Goal: Information Seeking & Learning: Compare options

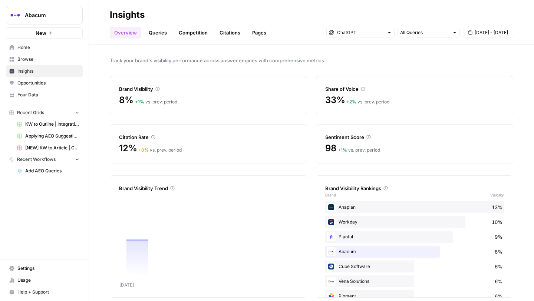
scroll to position [9, 0]
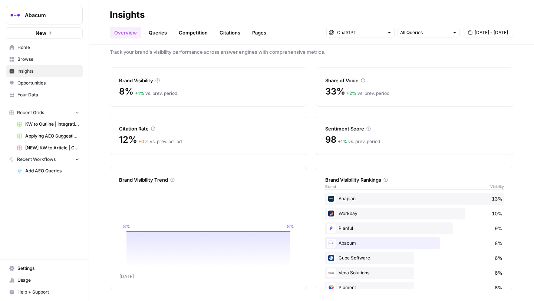
click at [386, 31] on div at bounding box center [361, 33] width 68 height 10
click at [363, 66] on span "Perplexity" at bounding box center [363, 69] width 45 height 7
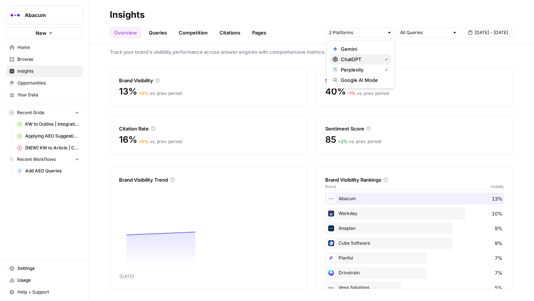
click at [361, 58] on span "ChatGPT" at bounding box center [360, 59] width 38 height 7
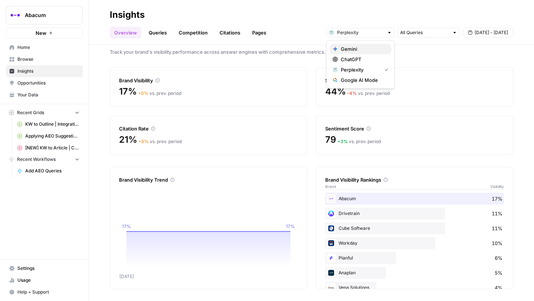
click at [372, 50] on span "Gemini" at bounding box center [363, 48] width 45 height 7
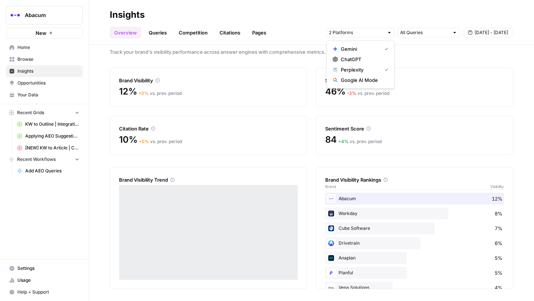
click at [367, 66] on span "Perplexity" at bounding box center [360, 69] width 38 height 7
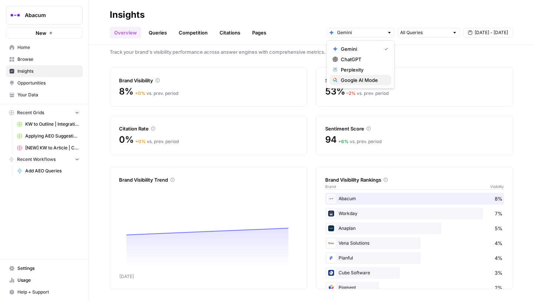
click at [371, 79] on span "Google AI Mode" at bounding box center [363, 79] width 45 height 7
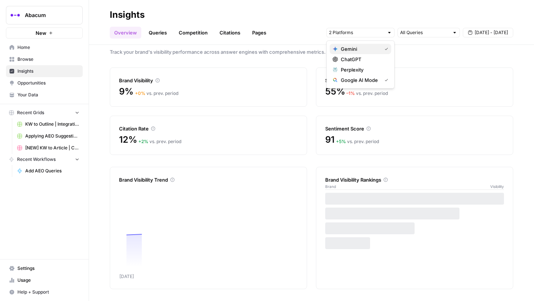
click at [370, 50] on span "Gemini" at bounding box center [360, 48] width 38 height 7
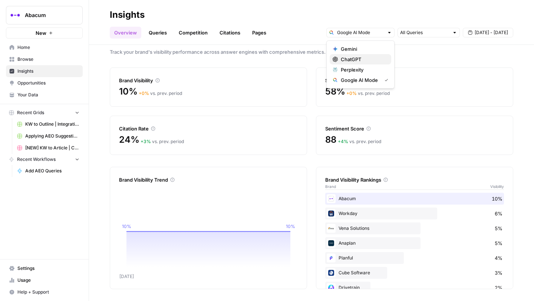
click at [368, 60] on span "ChatGPT" at bounding box center [363, 59] width 45 height 7
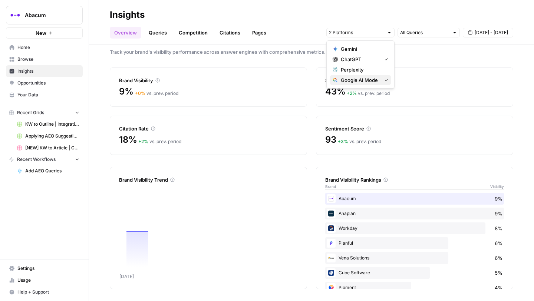
click at [367, 78] on span "Google AI Mode" at bounding box center [360, 79] width 38 height 7
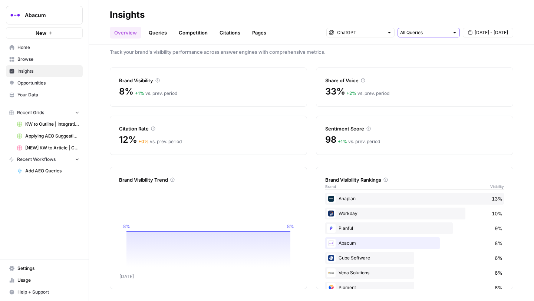
click at [420, 35] on input "text" at bounding box center [424, 32] width 49 height 7
click at [419, 59] on span "Brand Related" at bounding box center [427, 59] width 47 height 7
type input "Brand Related"
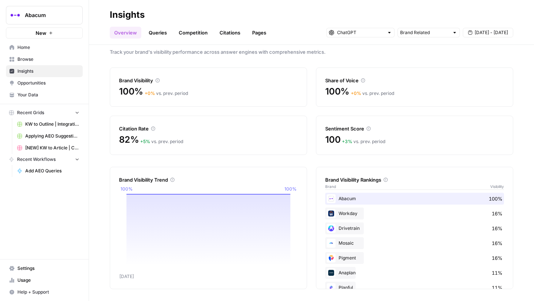
click at [387, 31] on div at bounding box center [361, 33] width 68 height 10
click at [363, 68] on span "Perplexity" at bounding box center [363, 69] width 45 height 7
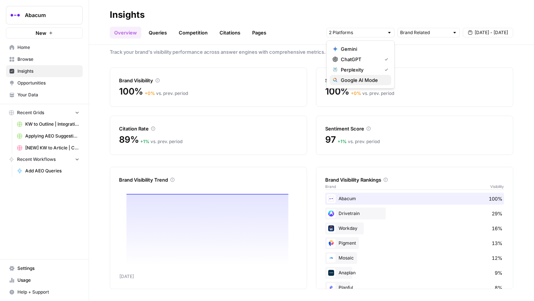
click at [364, 82] on span "Google AI Mode" at bounding box center [363, 79] width 45 height 7
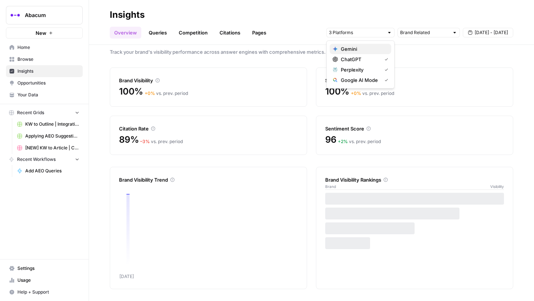
click at [358, 50] on span "Gemini" at bounding box center [363, 48] width 45 height 7
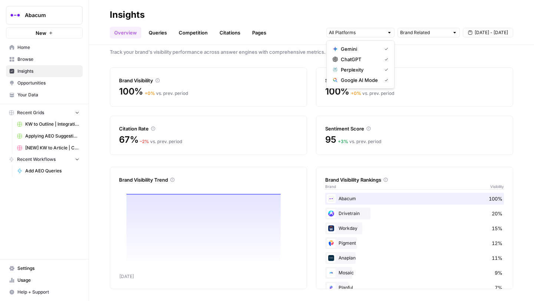
click at [405, 57] on div "Track your brand's visibility performance across answer engines with comprehens…" at bounding box center [311, 173] width 445 height 256
click at [434, 33] on input "text" at bounding box center [424, 32] width 49 height 7
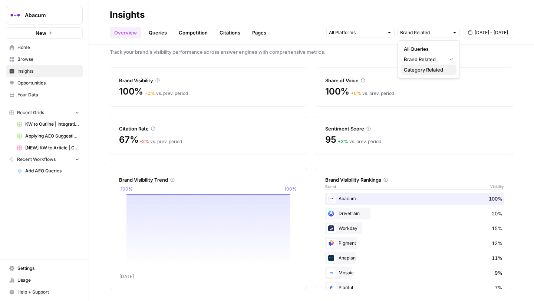
click at [423, 69] on span "Category Related" at bounding box center [427, 69] width 47 height 7
type input "Category Related"
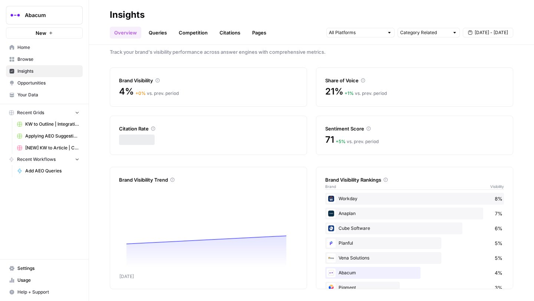
click at [391, 33] on div at bounding box center [389, 32] width 5 height 5
click at [436, 58] on div "Track your brand's visibility performance across answer engines with comprehens…" at bounding box center [311, 173] width 445 height 256
click at [155, 35] on link "Queries" at bounding box center [157, 33] width 27 height 12
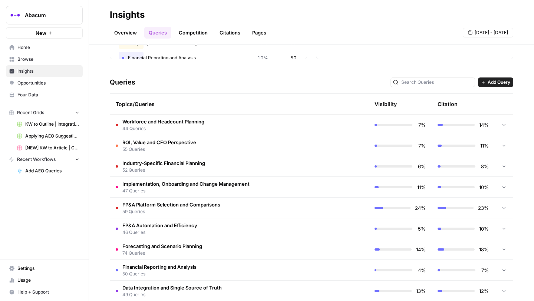
scroll to position [157, 0]
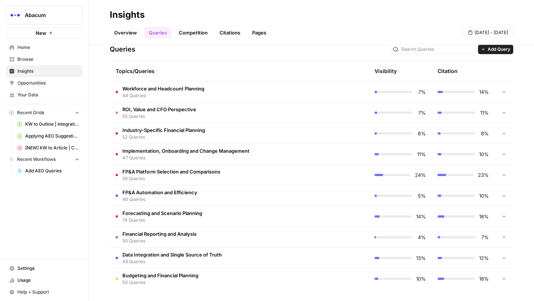
click at [305, 174] on td "FP&A Platform Selection and Comparisons 59 Queries" at bounding box center [208, 175] width 196 height 20
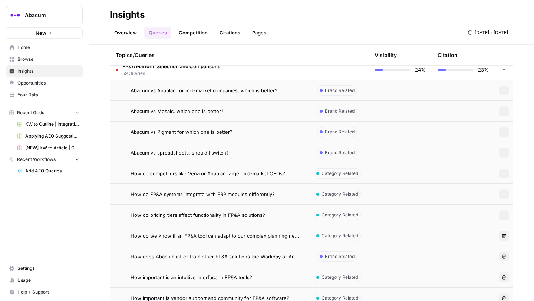
scroll to position [0, 0]
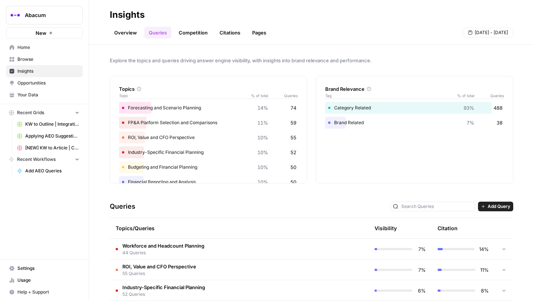
click at [130, 30] on link "Overview" at bounding box center [126, 33] width 32 height 12
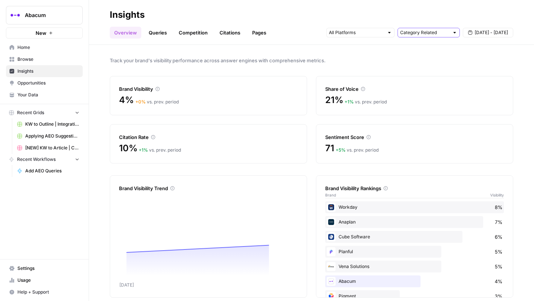
click at [421, 33] on input "text" at bounding box center [424, 32] width 49 height 7
type input "Category Related"
click at [372, 30] on input "text" at bounding box center [356, 32] width 55 height 7
click at [396, 12] on h2 "Insights" at bounding box center [312, 15] width 404 height 12
click at [430, 33] on input "text" at bounding box center [424, 32] width 49 height 7
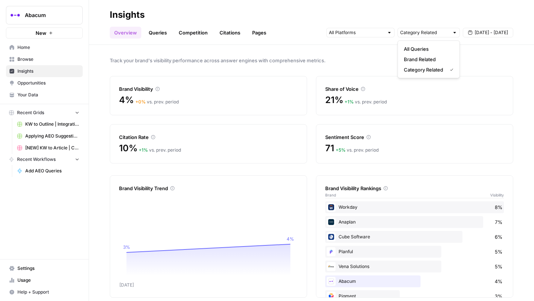
type input "Category Related"
click at [153, 33] on link "Queries" at bounding box center [157, 33] width 27 height 12
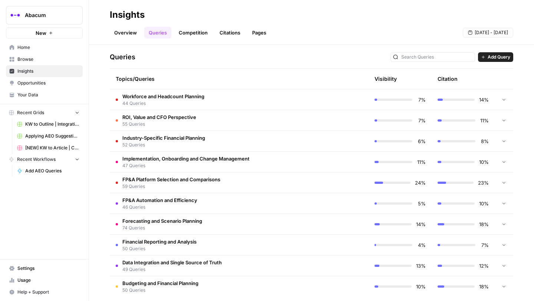
scroll to position [157, 0]
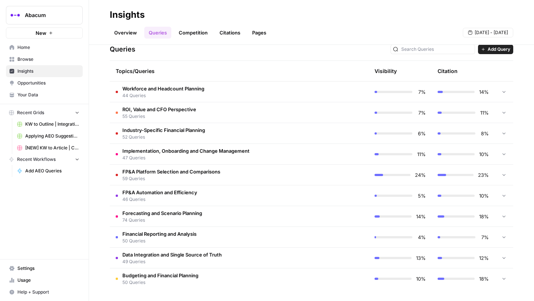
click at [307, 176] on td at bounding box center [337, 175] width 63 height 20
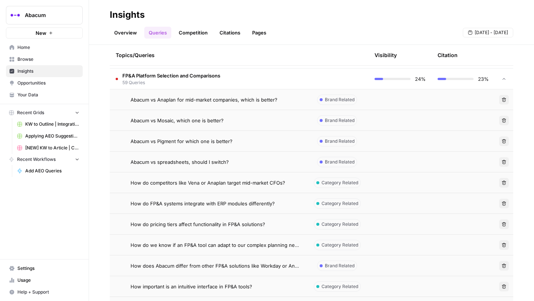
scroll to position [226, 0]
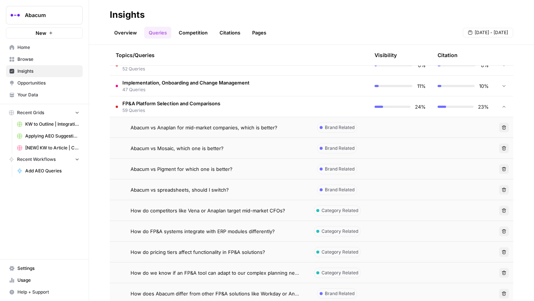
click at [282, 131] on div "Abacum vs Anaplan for mid-market companies, which is better?" at bounding box center [215, 127] width 169 height 7
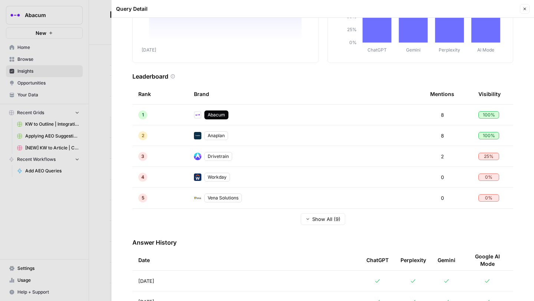
scroll to position [115, 0]
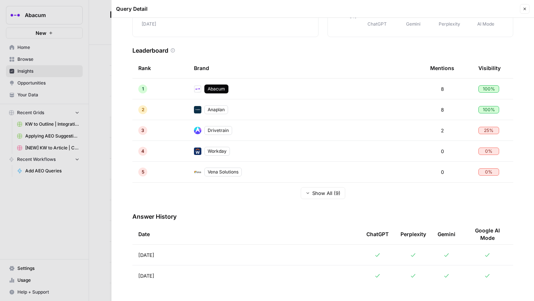
click at [379, 254] on icon at bounding box center [378, 254] width 4 height 3
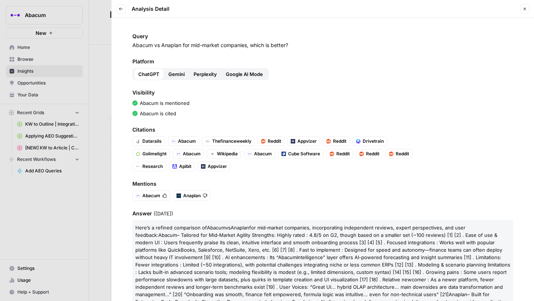
click at [172, 72] on span "Gemini" at bounding box center [176, 74] width 16 height 7
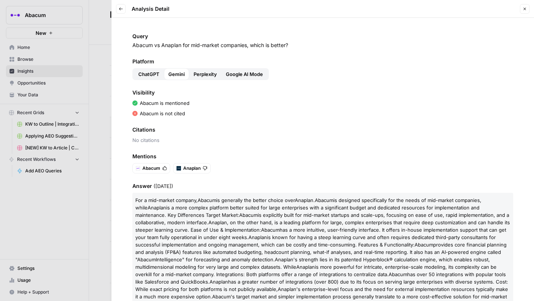
click at [199, 74] on span "Perplexity" at bounding box center [205, 74] width 23 height 7
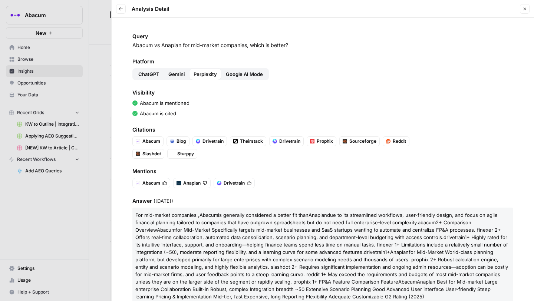
click at [149, 72] on span "ChatGPT" at bounding box center [148, 74] width 21 height 7
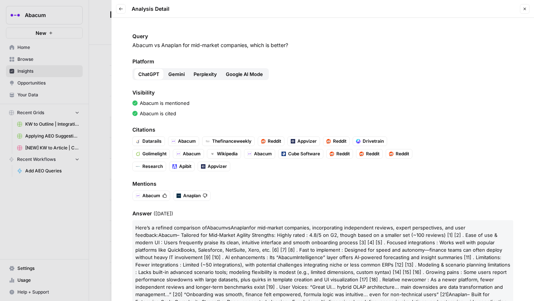
click at [176, 73] on span "Gemini" at bounding box center [176, 74] width 16 height 7
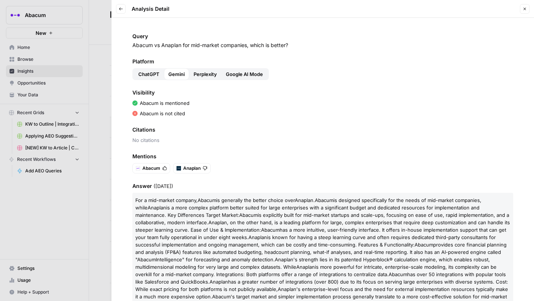
click at [208, 76] on span "Perplexity" at bounding box center [205, 74] width 23 height 7
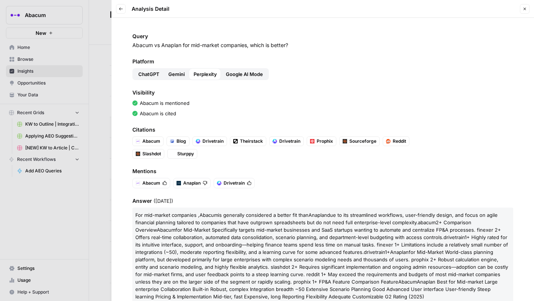
click at [253, 73] on span "Google AI Mode" at bounding box center [244, 74] width 37 height 7
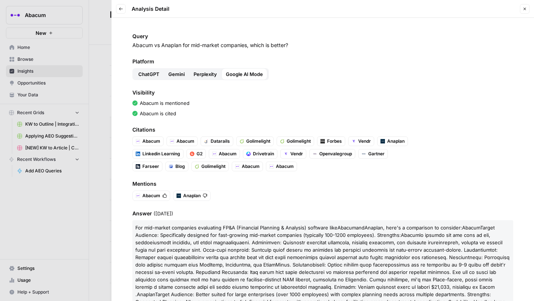
click at [115, 7] on header "Back Analysis Detail Close" at bounding box center [323, 9] width 423 height 18
click at [130, 7] on div "Back Analysis Detail" at bounding box center [142, 9] width 53 height 10
click at [123, 9] on button "Back" at bounding box center [121, 9] width 10 height 10
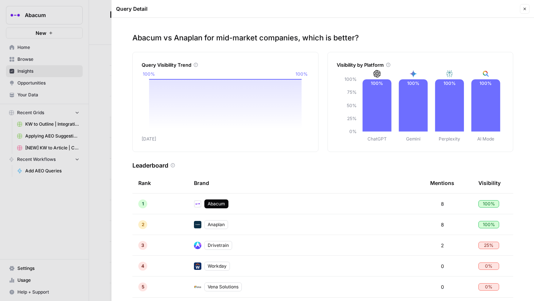
click at [524, 8] on icon "button" at bounding box center [525, 9] width 4 height 4
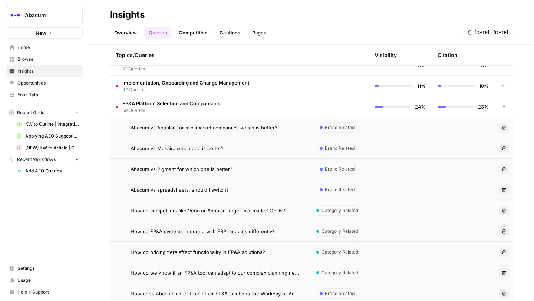
click at [187, 168] on span "Abacum vs Pigment for which one is better?" at bounding box center [182, 169] width 102 height 7
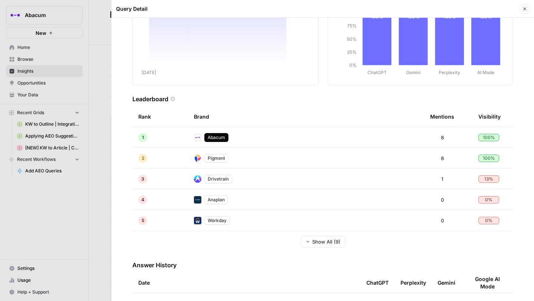
scroll to position [115, 0]
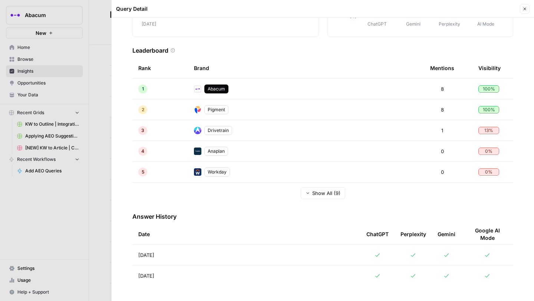
click at [381, 254] on div at bounding box center [378, 255] width 22 height 6
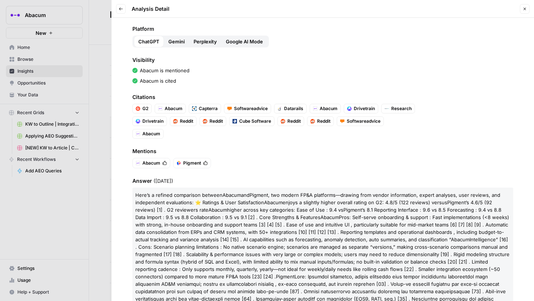
scroll to position [29, 0]
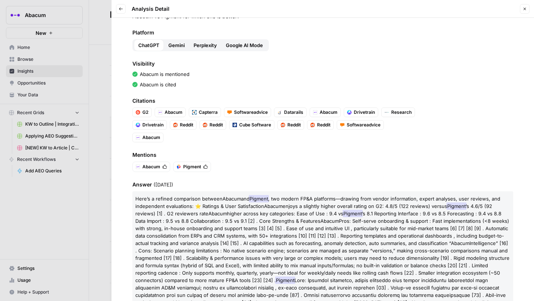
click at [195, 167] on span "Pigment" at bounding box center [192, 167] width 18 height 7
click at [155, 167] on span "Abacum" at bounding box center [152, 167] width 18 height 7
click at [187, 47] on button "Gemini" at bounding box center [176, 45] width 25 height 12
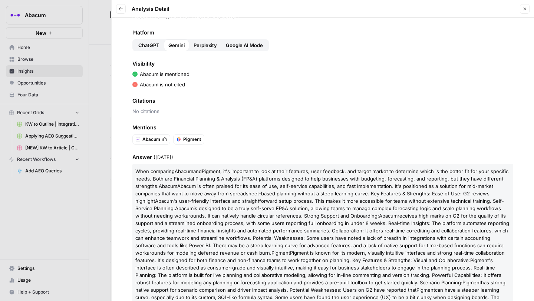
click at [202, 44] on span "Perplexity" at bounding box center [205, 45] width 23 height 7
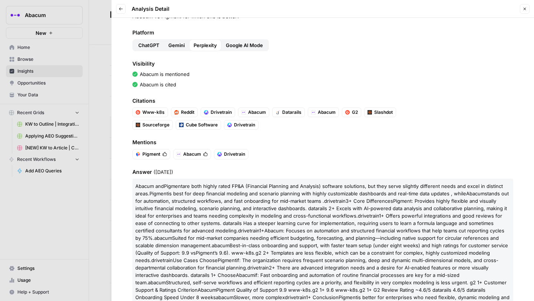
click at [241, 50] on button "Google AI Mode" at bounding box center [245, 45] width 46 height 12
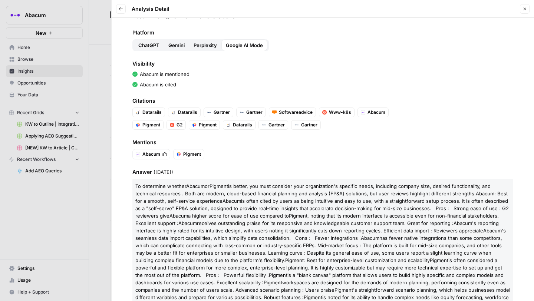
click at [99, 63] on div at bounding box center [267, 150] width 534 height 301
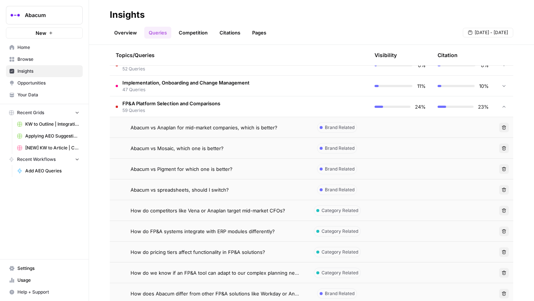
click at [174, 192] on span "Abacum vs spreadsheets, should I switch?" at bounding box center [180, 189] width 98 height 7
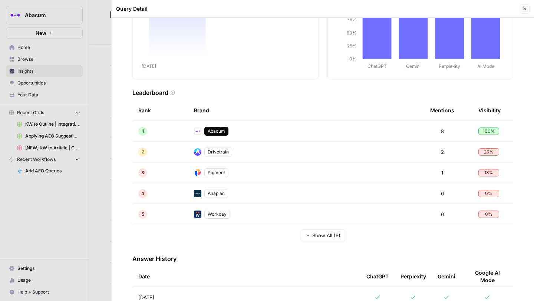
scroll to position [115, 0]
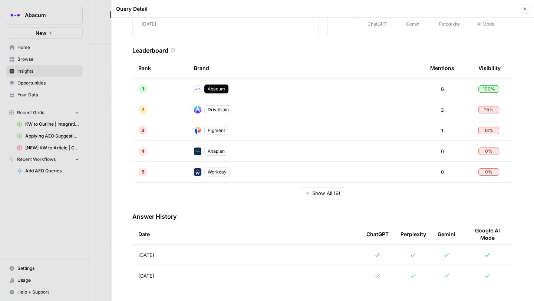
drag, startPoint x: 379, startPoint y: 239, endPoint x: 380, endPoint y: 251, distance: 12.3
click at [379, 239] on div "ChatGPT" at bounding box center [378, 234] width 22 height 20
click at [380, 253] on icon at bounding box center [378, 255] width 6 height 6
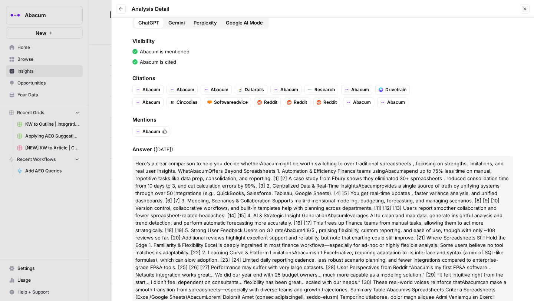
scroll to position [45, 0]
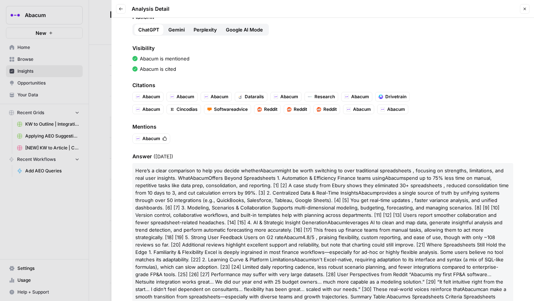
click at [171, 25] on button "Gemini" at bounding box center [176, 30] width 25 height 12
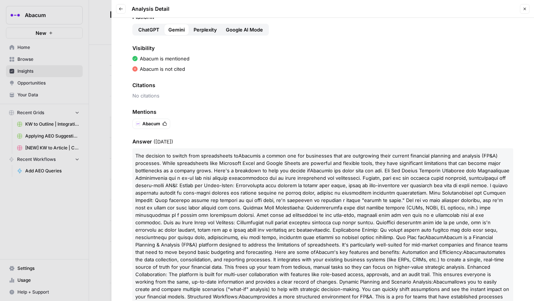
click at [201, 30] on span "Perplexity" at bounding box center [205, 29] width 23 height 7
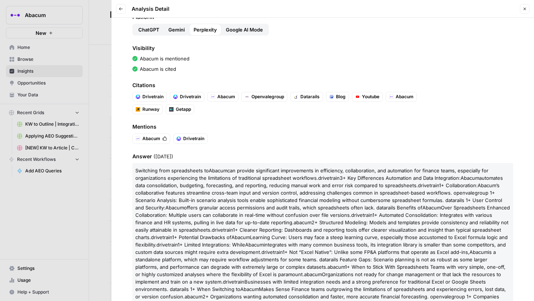
click at [249, 30] on span "Google AI Mode" at bounding box center [244, 29] width 37 height 7
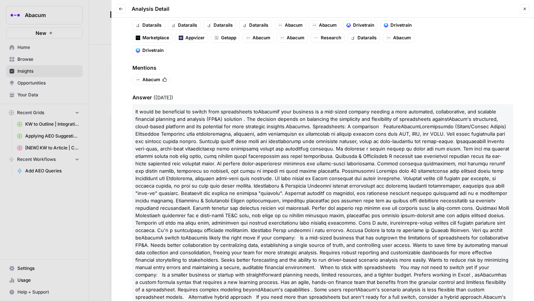
scroll to position [116, 0]
click at [114, 9] on div "[URL]." at bounding box center [101, 13] width 23 height 13
click at [123, 6] on button "Back" at bounding box center [121, 9] width 10 height 10
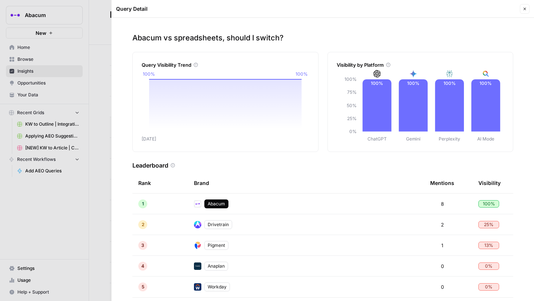
click at [526, 12] on button "Close" at bounding box center [525, 9] width 10 height 10
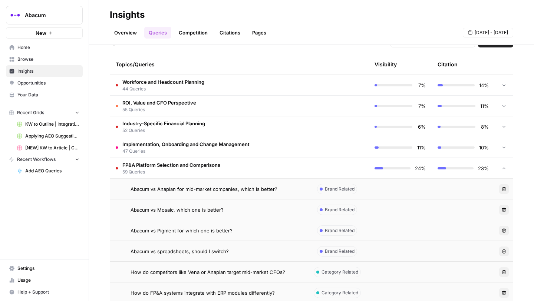
scroll to position [164, 0]
click at [500, 165] on td at bounding box center [504, 168] width 19 height 20
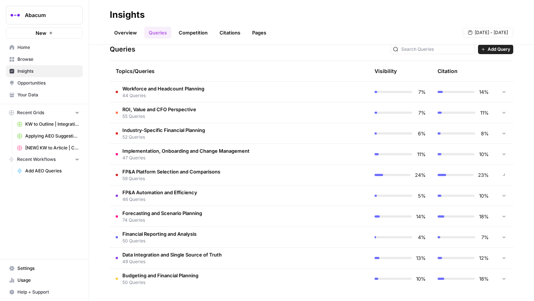
scroll to position [157, 0]
click at [322, 235] on td at bounding box center [337, 237] width 63 height 20
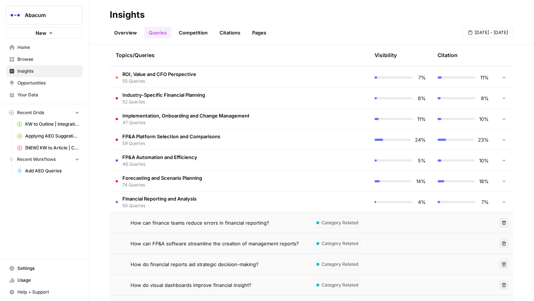
scroll to position [151, 0]
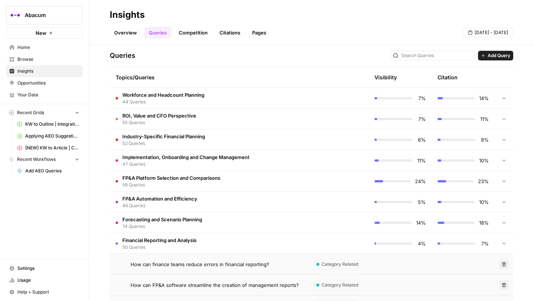
click at [335, 239] on td at bounding box center [337, 243] width 63 height 20
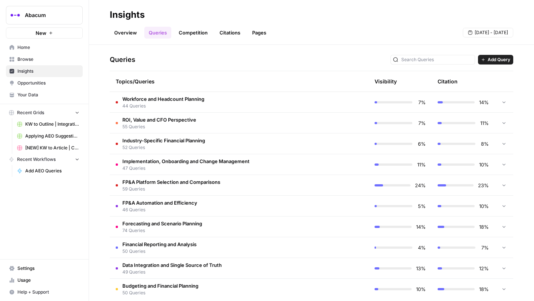
scroll to position [157, 0]
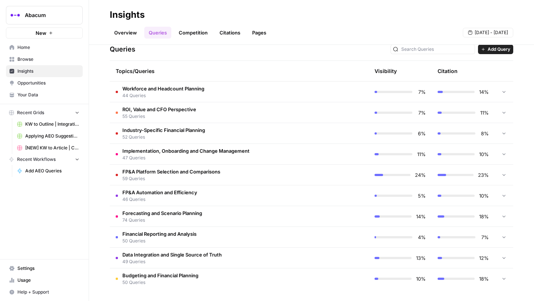
click at [503, 276] on icon at bounding box center [504, 278] width 5 height 5
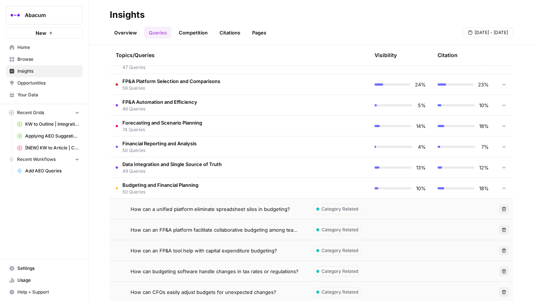
click at [500, 182] on td at bounding box center [504, 188] width 19 height 20
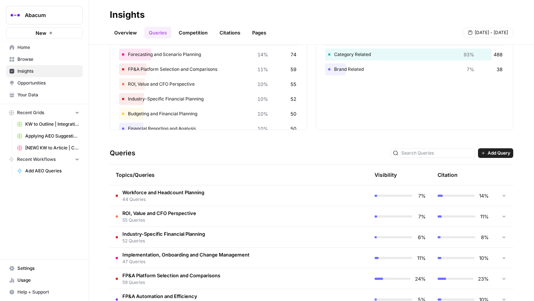
scroll to position [0, 0]
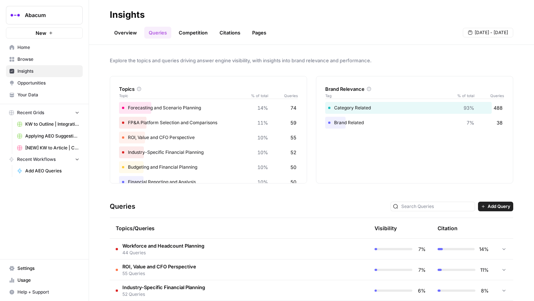
click at [195, 29] on link "Competition" at bounding box center [193, 33] width 38 height 12
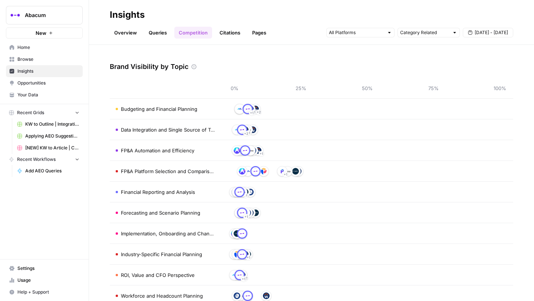
scroll to position [37, 0]
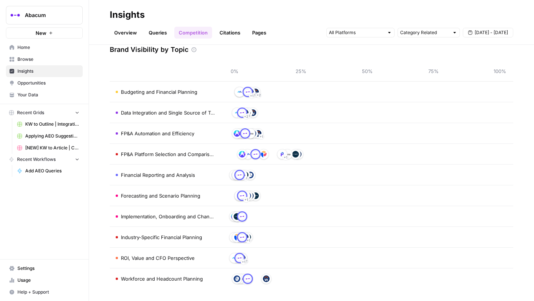
click at [194, 216] on span "Implementation, Onboarding and Change Management" at bounding box center [168, 216] width 94 height 7
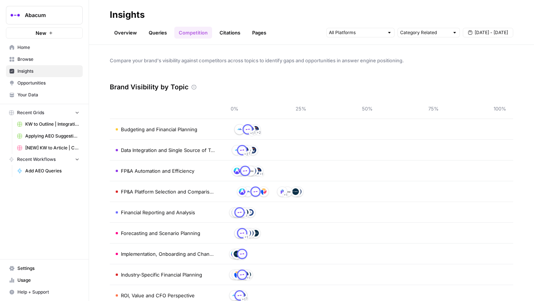
click at [160, 33] on link "Queries" at bounding box center [157, 33] width 27 height 12
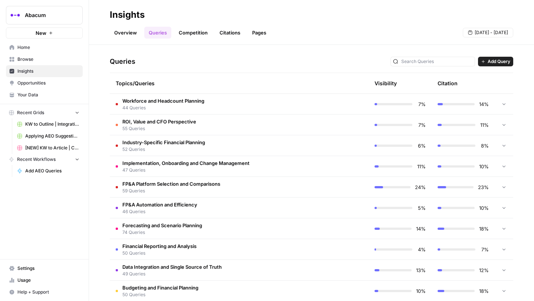
scroll to position [157, 0]
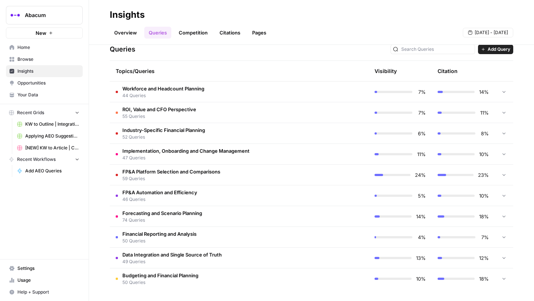
click at [334, 148] on td at bounding box center [337, 154] width 63 height 20
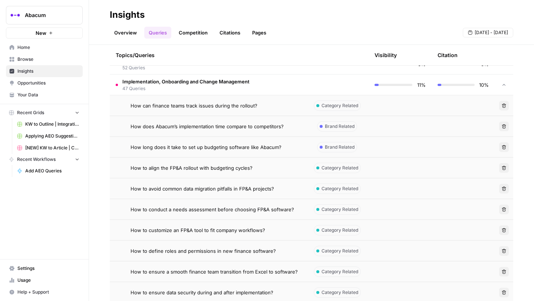
scroll to position [146, 0]
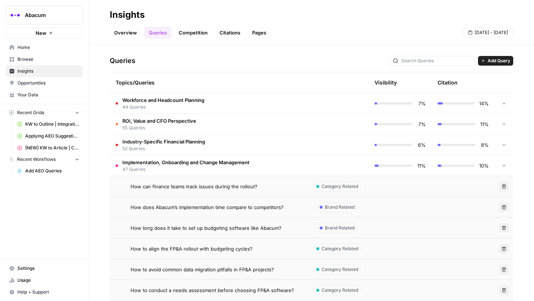
click at [265, 207] on span "How does Abacum’s implementation time compare to competitors?" at bounding box center [207, 207] width 153 height 7
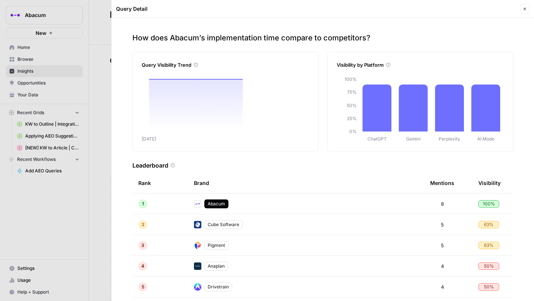
scroll to position [115, 0]
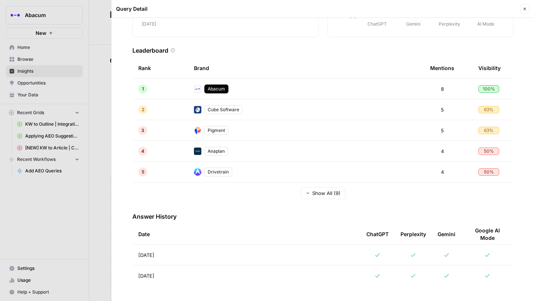
click at [375, 255] on icon at bounding box center [378, 255] width 6 height 6
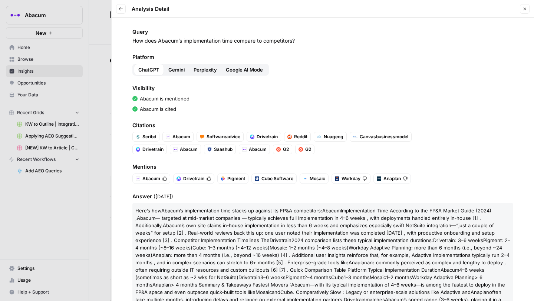
scroll to position [40, 0]
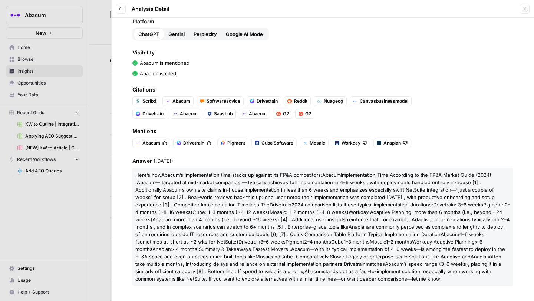
click at [98, 163] on div at bounding box center [267, 150] width 534 height 301
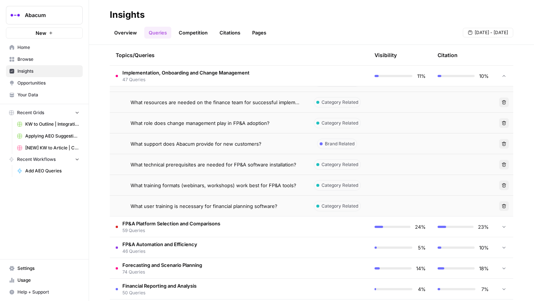
scroll to position [1083, 0]
click at [189, 142] on span "What support does Abacum provide for new customers?" at bounding box center [196, 143] width 131 height 7
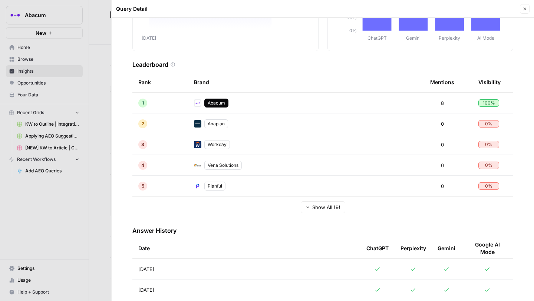
scroll to position [115, 0]
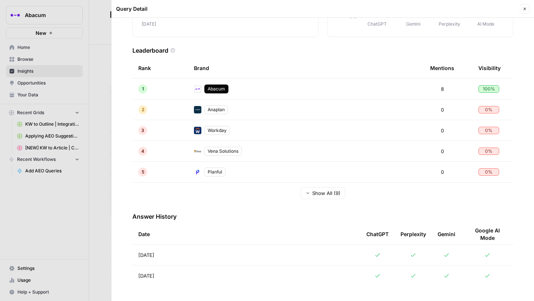
click at [383, 254] on div at bounding box center [378, 255] width 22 height 6
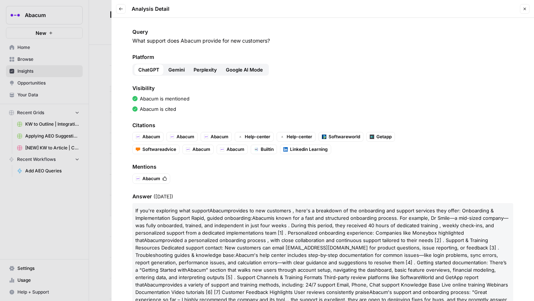
click at [174, 72] on span "Gemini" at bounding box center [176, 69] width 16 height 7
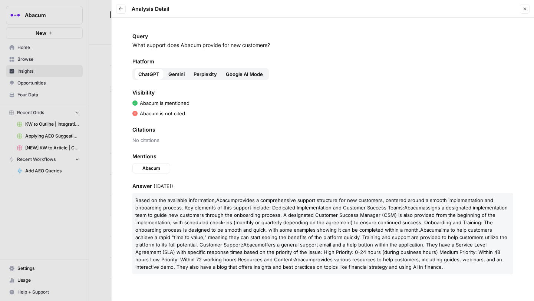
scroll to position [0, 0]
click at [213, 72] on span "Perplexity" at bounding box center [205, 74] width 23 height 7
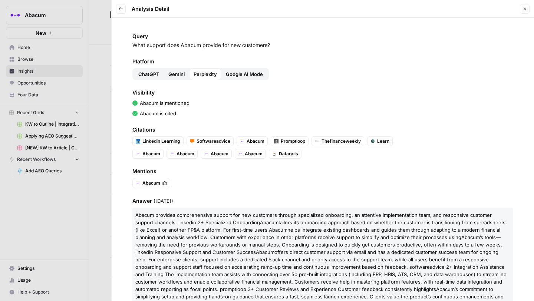
click at [245, 72] on span "Google AI Mode" at bounding box center [244, 74] width 37 height 7
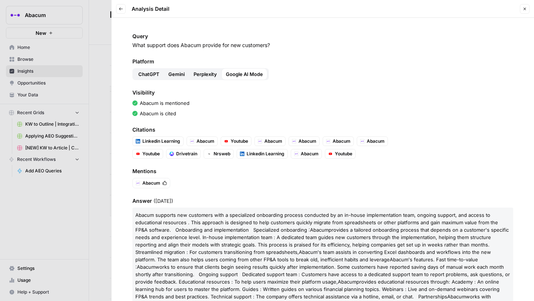
click at [104, 157] on div at bounding box center [267, 150] width 534 height 301
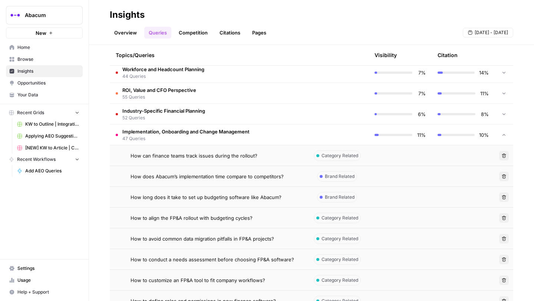
scroll to position [206, 0]
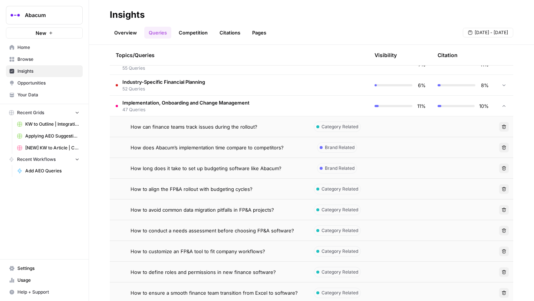
click at [210, 147] on span "How does Abacum’s implementation time compare to competitors?" at bounding box center [207, 147] width 153 height 7
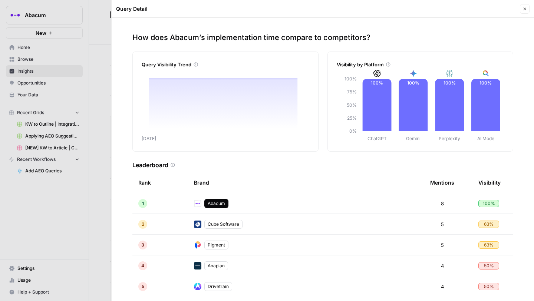
scroll to position [115, 0]
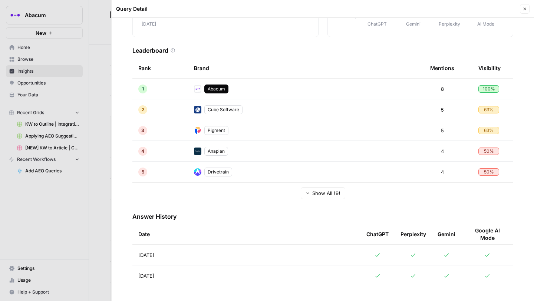
click at [378, 255] on icon at bounding box center [378, 254] width 4 height 3
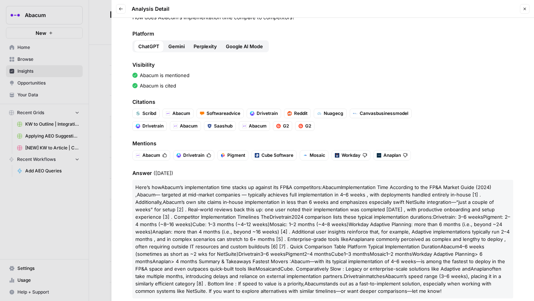
scroll to position [25, 0]
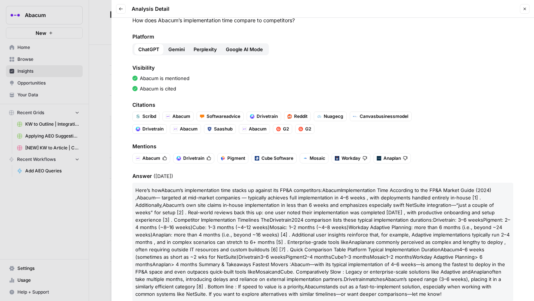
click at [179, 46] on span "Gemini" at bounding box center [176, 49] width 16 height 7
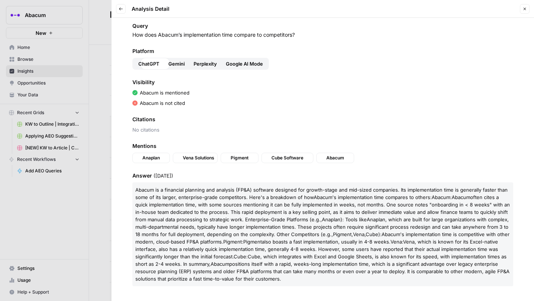
scroll to position [10, 0]
click at [203, 64] on span "Perplexity" at bounding box center [205, 63] width 23 height 7
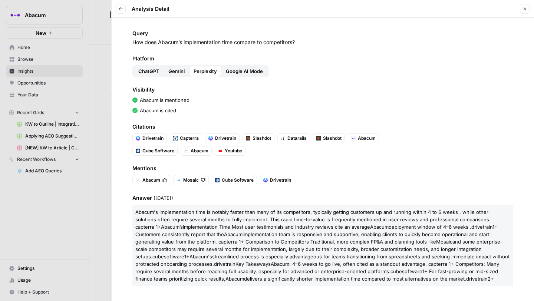
click at [242, 72] on span "Google AI Mode" at bounding box center [244, 71] width 37 height 7
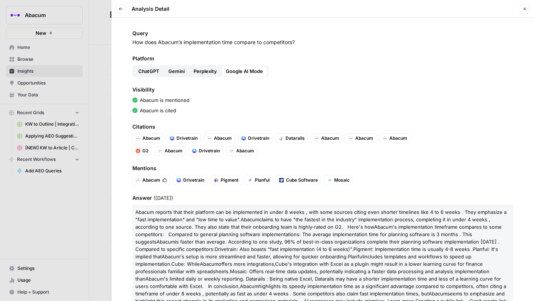
click at [138, 71] on button "ChatGPT" at bounding box center [149, 71] width 30 height 12
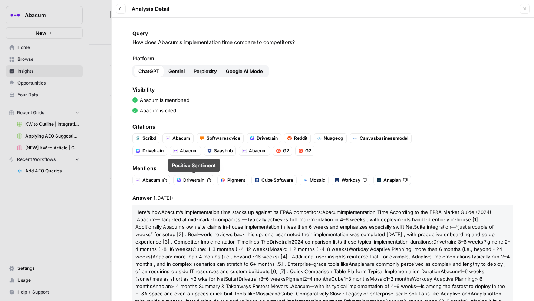
click at [92, 135] on div at bounding box center [267, 150] width 534 height 301
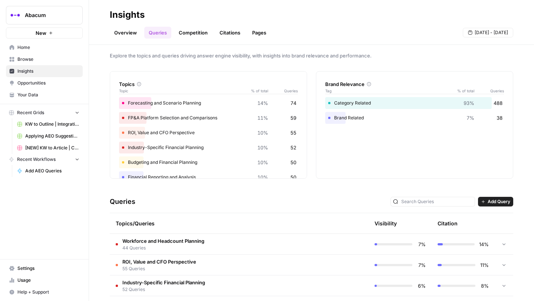
click at [256, 34] on link "Pages" at bounding box center [259, 33] width 23 height 12
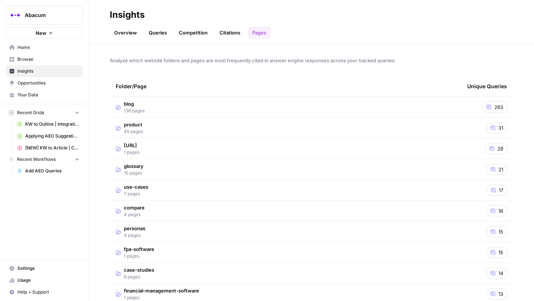
click at [300, 105] on td "blog 136 pages" at bounding box center [286, 107] width 352 height 20
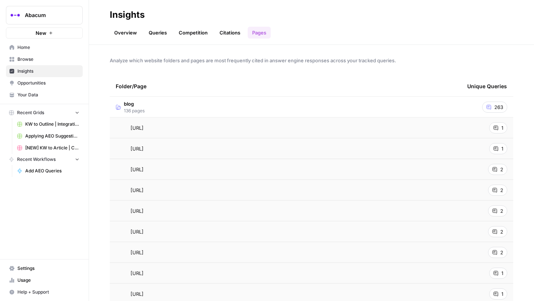
click at [125, 36] on link "Overview" at bounding box center [126, 33] width 32 height 12
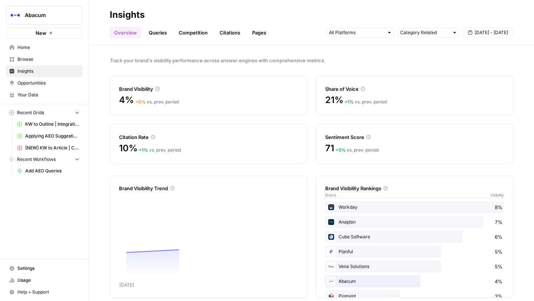
click at [50, 81] on span "Opportunities" at bounding box center [48, 83] width 62 height 7
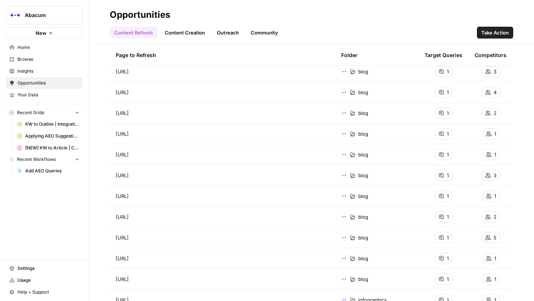
scroll to position [826, 0]
click at [492, 237] on div "3" at bounding box center [491, 237] width 19 height 11
click at [442, 238] on icon at bounding box center [441, 237] width 4 height 4
click at [445, 236] on div "1" at bounding box center [444, 237] width 18 height 11
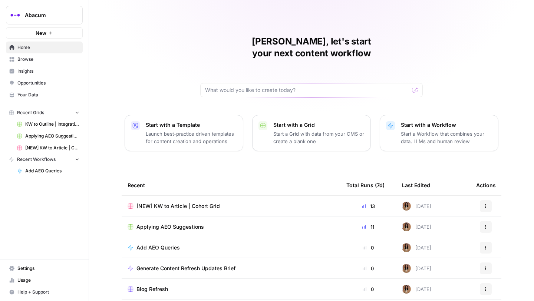
click at [29, 69] on span "Insights" at bounding box center [48, 71] width 62 height 7
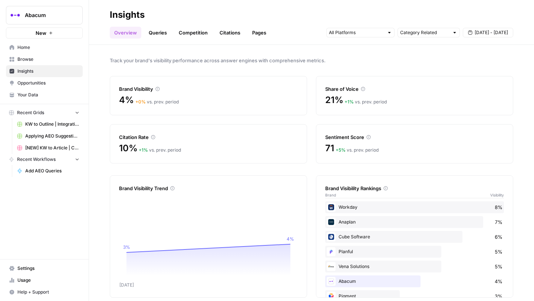
click at [151, 29] on link "Queries" at bounding box center [157, 33] width 27 height 12
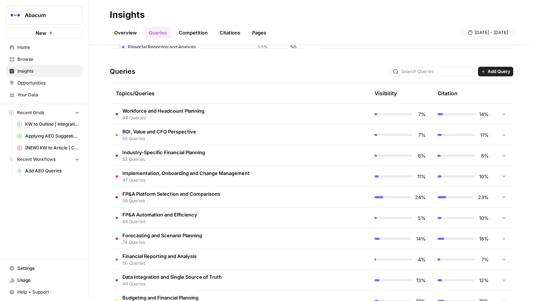
scroll to position [157, 0]
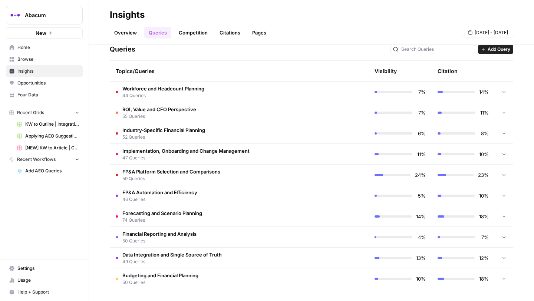
click at [266, 198] on td "FP&A Automation and Efficiency 46 Queries" at bounding box center [208, 196] width 196 height 20
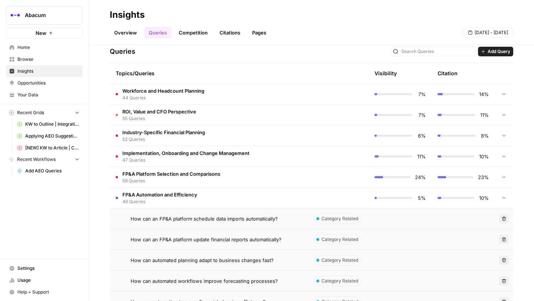
click at [203, 217] on span "How can an FP&A platform schedule data imports automatically?" at bounding box center [204, 218] width 147 height 7
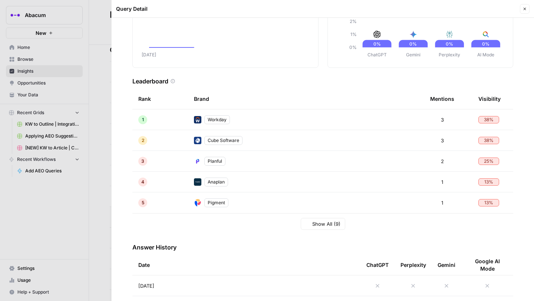
scroll to position [115, 0]
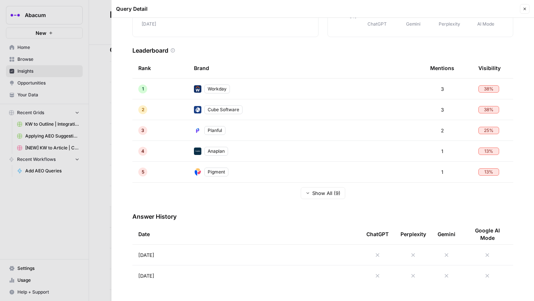
click at [375, 258] on icon at bounding box center [378, 255] width 6 height 6
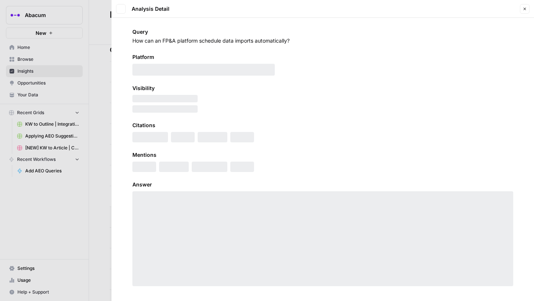
scroll to position [4, 0]
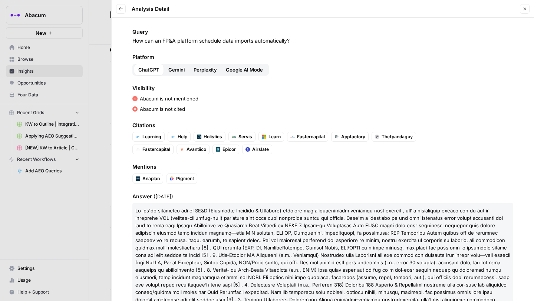
click at [117, 11] on button "Back" at bounding box center [121, 9] width 10 height 10
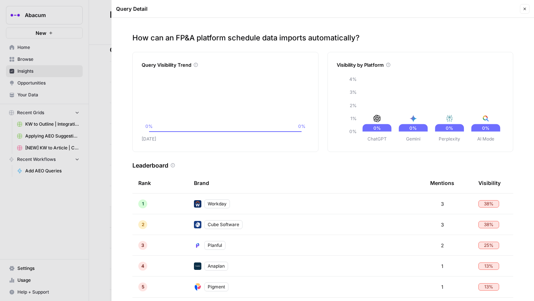
click at [101, 147] on div at bounding box center [267, 150] width 534 height 301
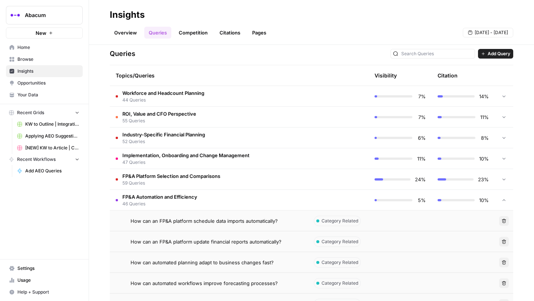
scroll to position [148, 0]
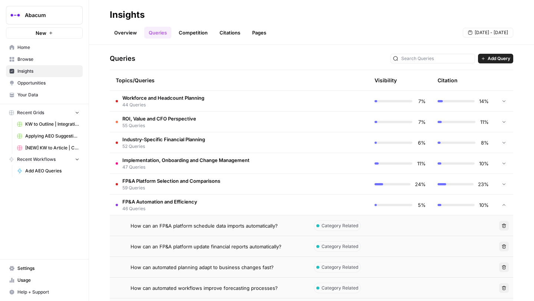
click at [307, 204] on td at bounding box center [337, 205] width 63 height 20
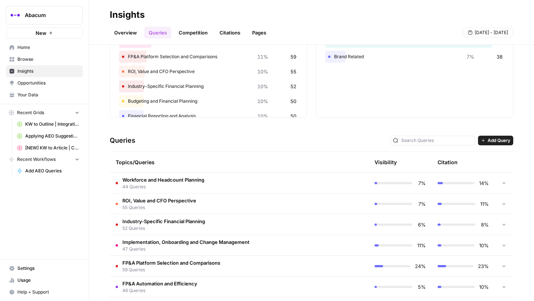
scroll to position [0, 0]
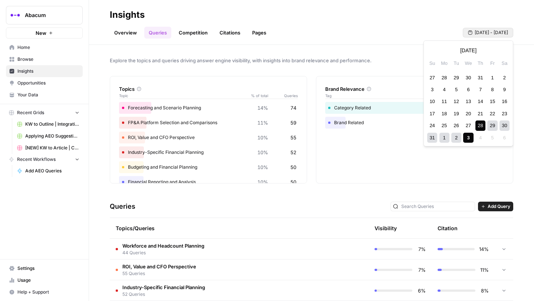
click at [489, 30] on span "Aug 28 - Sep 3" at bounding box center [491, 32] width 33 height 7
click at [446, 137] on div "1" at bounding box center [445, 138] width 10 height 10
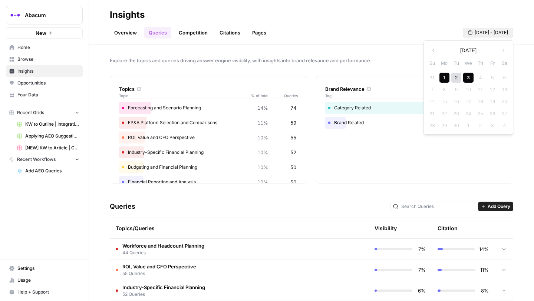
click at [467, 79] on div "3" at bounding box center [469, 78] width 10 height 10
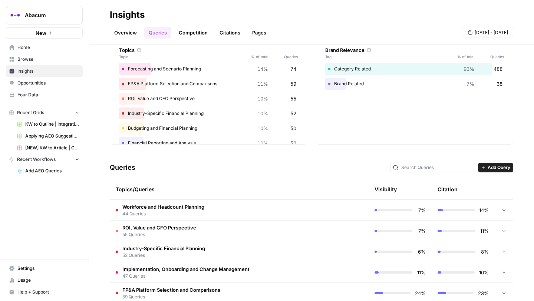
click at [134, 33] on link "Overview" at bounding box center [126, 33] width 32 height 12
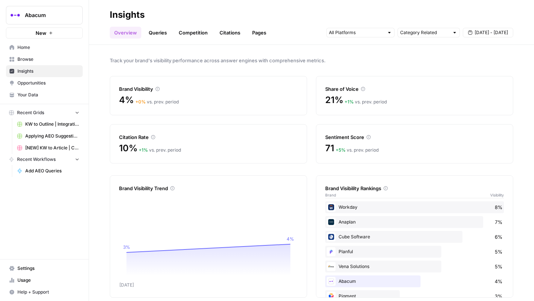
click at [491, 33] on span "[DATE] - [DATE]" at bounding box center [491, 32] width 33 height 7
click at [435, 49] on icon "button" at bounding box center [433, 50] width 5 height 5
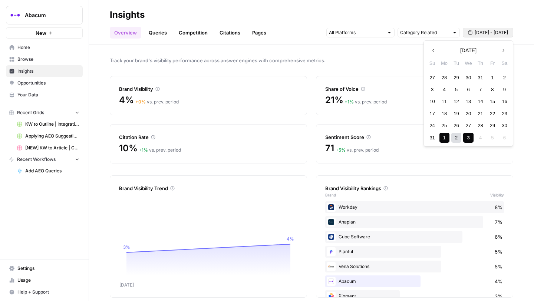
click at [489, 77] on div "1" at bounding box center [493, 78] width 10 height 10
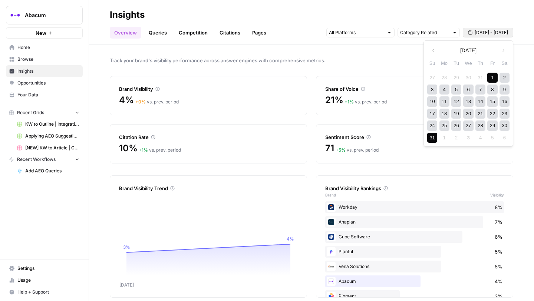
click at [435, 138] on div "31" at bounding box center [433, 138] width 10 height 10
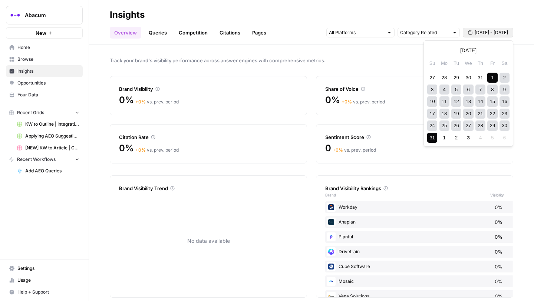
click at [479, 28] on button "Aug 1 - Aug 31" at bounding box center [488, 33] width 50 height 10
click at [501, 51] on button "Next month" at bounding box center [503, 50] width 13 height 13
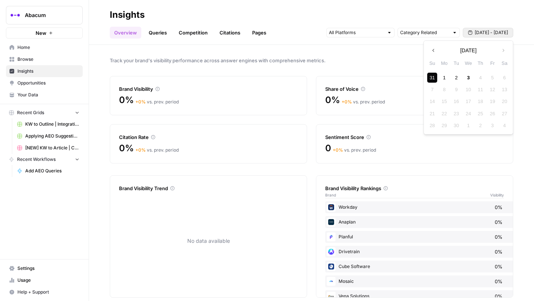
click at [446, 75] on div "1" at bounding box center [445, 78] width 10 height 10
click at [467, 78] on div "3" at bounding box center [469, 78] width 10 height 10
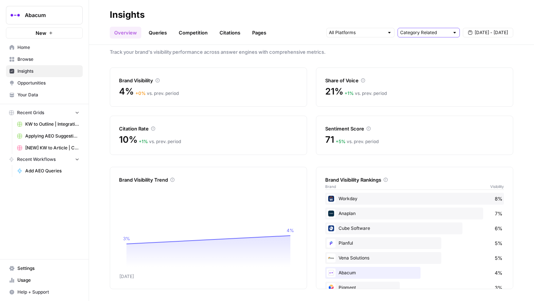
click at [430, 32] on input "text" at bounding box center [424, 32] width 49 height 7
click at [417, 50] on span "All Queries" at bounding box center [427, 48] width 47 height 7
type input "All Queries"
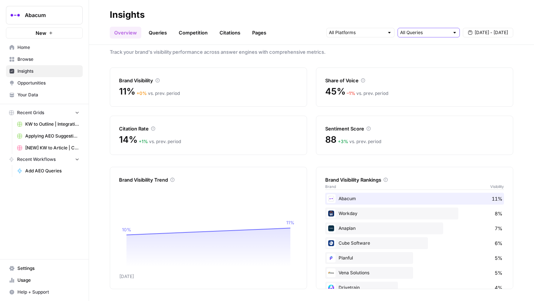
click at [422, 35] on input "text" at bounding box center [424, 32] width 49 height 7
click at [422, 59] on span "Brand Related" at bounding box center [427, 59] width 47 height 7
type input "Brand Related"
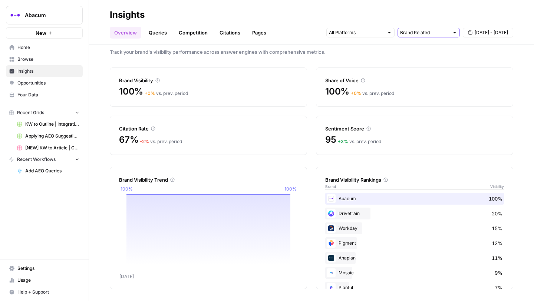
click at [416, 32] on input "text" at bounding box center [424, 32] width 49 height 7
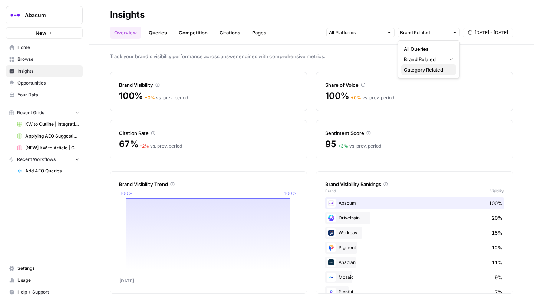
click at [412, 66] on span "Category Related" at bounding box center [427, 69] width 47 height 7
type input "Category Related"
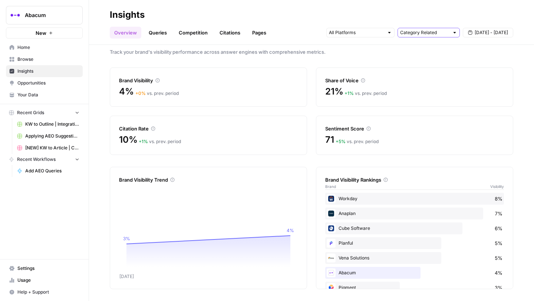
click at [420, 34] on input "text" at bounding box center [424, 32] width 49 height 7
click at [421, 53] on button "All Queries" at bounding box center [429, 49] width 56 height 10
type input "All Queries"
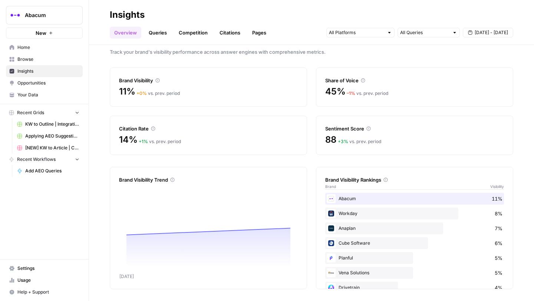
click at [158, 32] on link "Queries" at bounding box center [157, 33] width 27 height 12
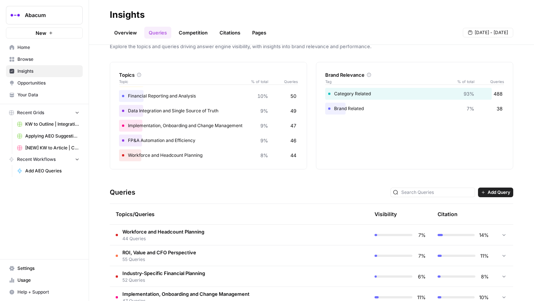
scroll to position [72, 0]
click at [169, 146] on div "FP&A Automation and Efficiency 9% 46" at bounding box center [208, 140] width 179 height 12
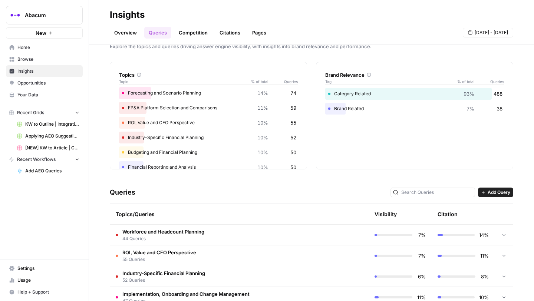
scroll to position [0, 0]
click at [157, 108] on div "FP&A Platform Selection and Comparisons 11% 59" at bounding box center [208, 109] width 179 height 12
click at [291, 109] on span "59" at bounding box center [294, 108] width 6 height 7
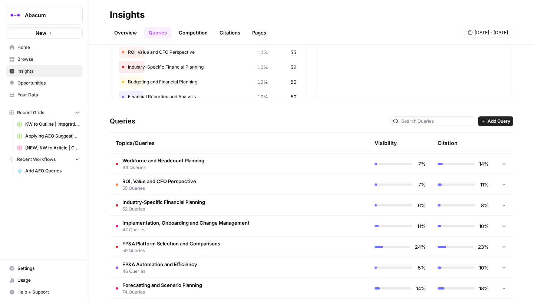
scroll to position [86, 0]
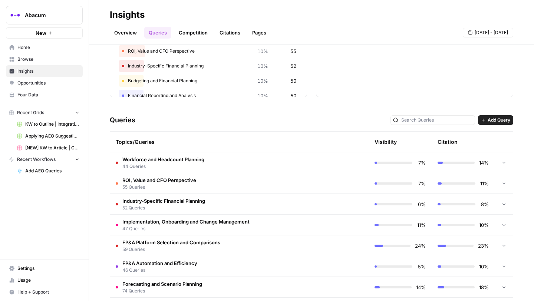
click at [215, 247] on span "59 Queries" at bounding box center [171, 249] width 98 height 7
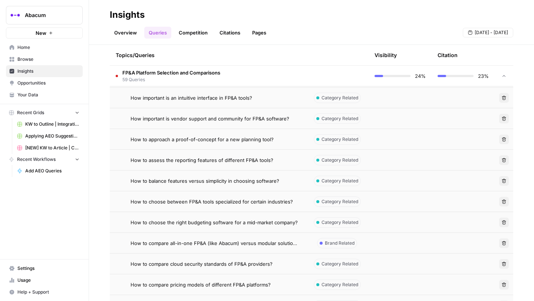
scroll to position [443, 0]
click at [187, 222] on span "How to choose the right budgeting software for a mid-market company?" at bounding box center [214, 222] width 167 height 7
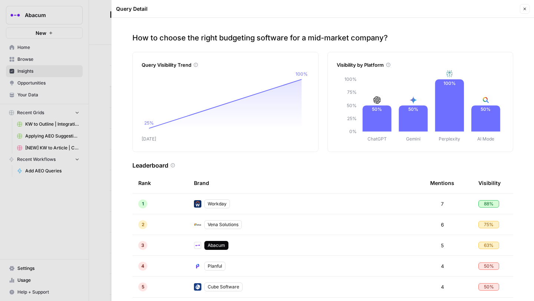
scroll to position [115, 0]
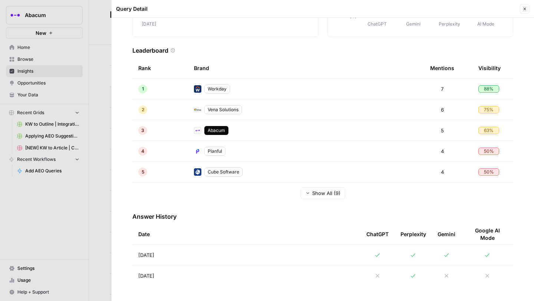
click at [378, 255] on icon at bounding box center [378, 255] width 6 height 6
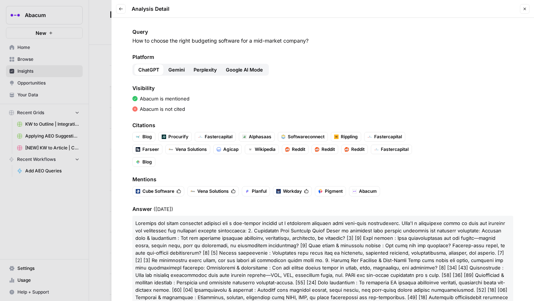
click at [176, 65] on button "Gemini" at bounding box center [176, 70] width 25 height 12
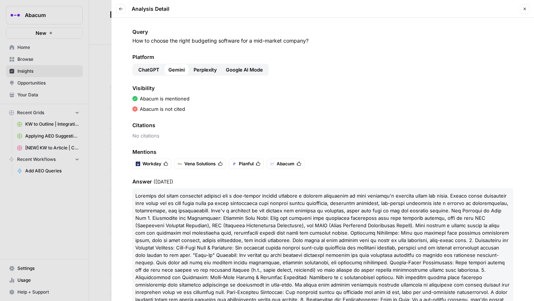
click at [209, 70] on span "Perplexity" at bounding box center [205, 69] width 23 height 7
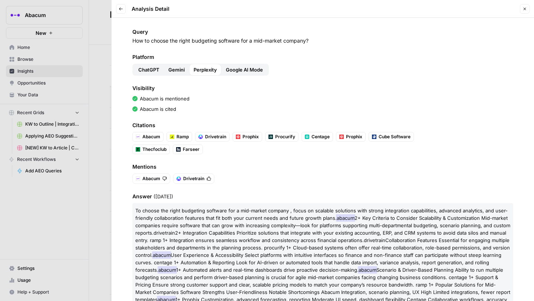
click at [152, 179] on span "Abacum" at bounding box center [152, 179] width 18 height 7
click at [155, 179] on span "Abacum" at bounding box center [152, 179] width 18 height 7
click at [246, 67] on span "Google AI Mode" at bounding box center [244, 69] width 37 height 7
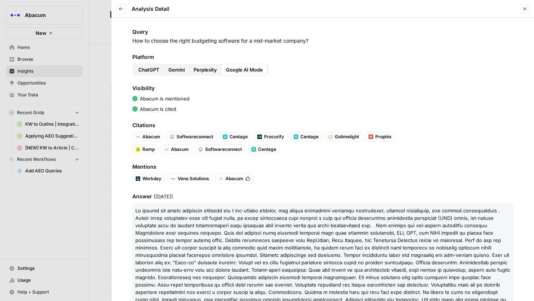
click at [196, 71] on span "Perplexity" at bounding box center [205, 69] width 23 height 7
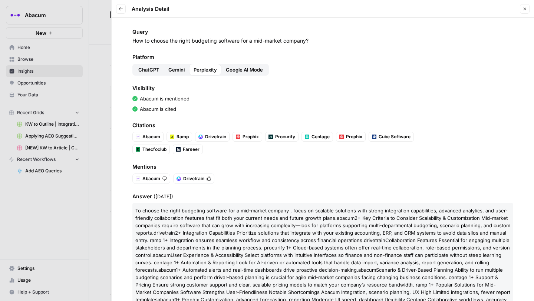
click at [119, 9] on icon "button" at bounding box center [121, 9] width 4 height 4
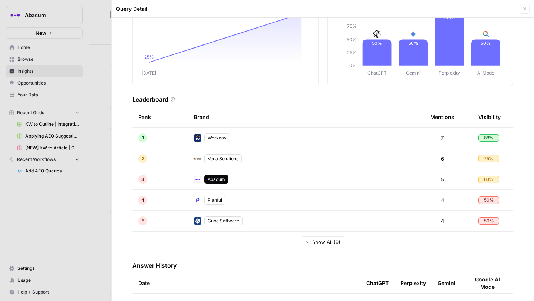
scroll to position [81, 0]
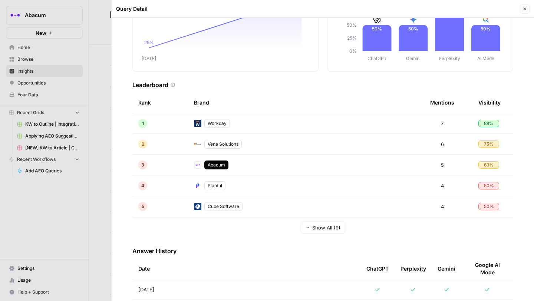
click at [324, 225] on span "Show All (9)" at bounding box center [326, 227] width 28 height 7
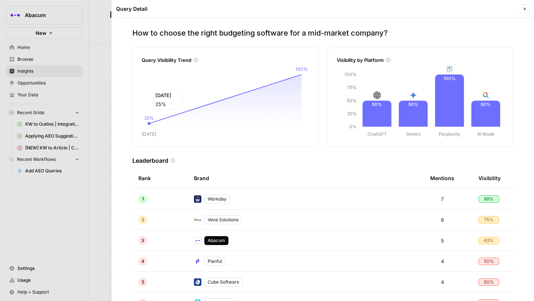
scroll to position [0, 0]
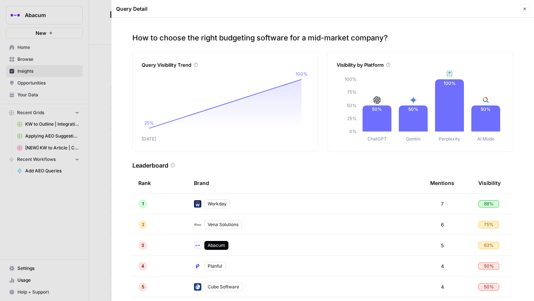
click at [102, 96] on div at bounding box center [267, 150] width 534 height 301
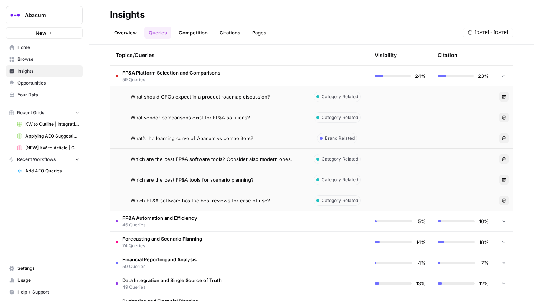
scroll to position [1353, 0]
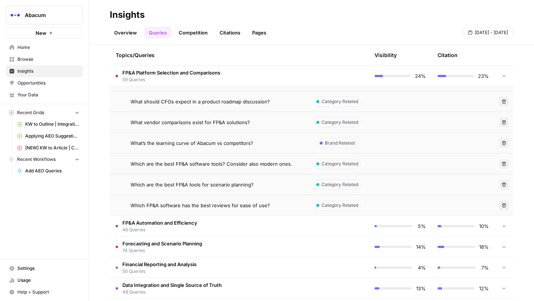
click at [174, 174] on td "Which are the best FP&A tools for scenario planning?" at bounding box center [208, 184] width 196 height 20
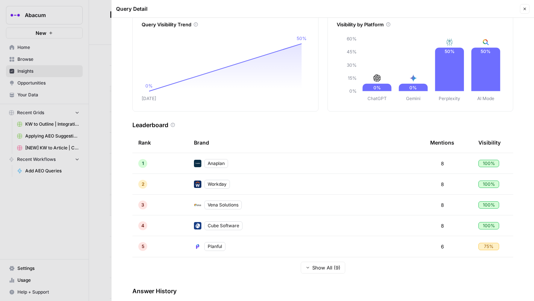
scroll to position [45, 0]
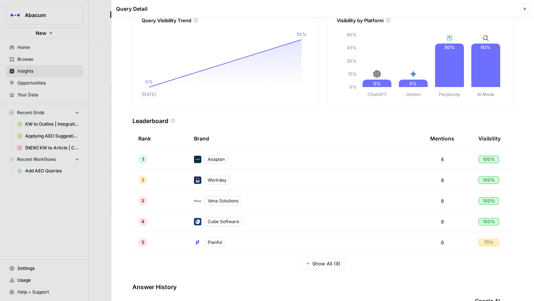
click at [319, 268] on button "Show All (9)" at bounding box center [323, 264] width 45 height 12
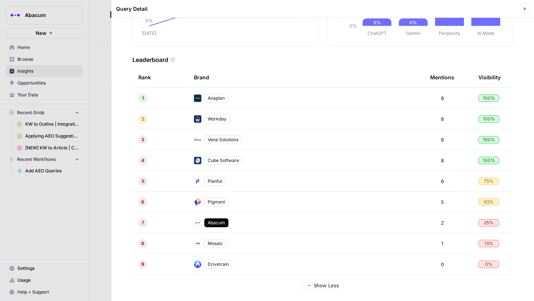
scroll to position [0, 0]
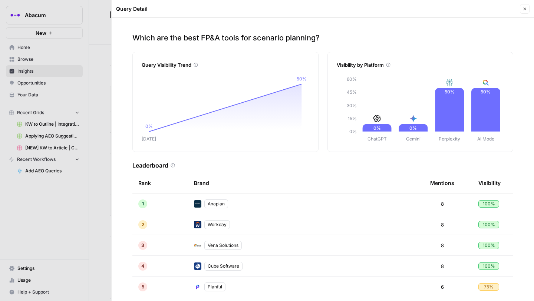
click at [100, 139] on div at bounding box center [267, 150] width 534 height 301
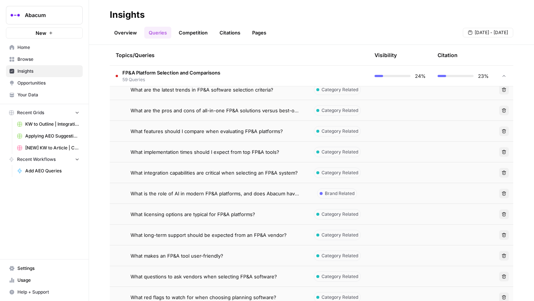
scroll to position [1067, 0]
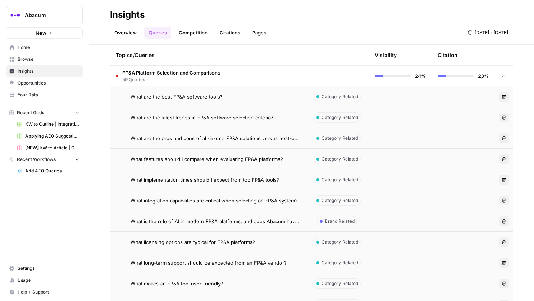
click at [280, 77] on td "FP&A Platform Selection and Comparisons 59 Queries" at bounding box center [208, 76] width 196 height 20
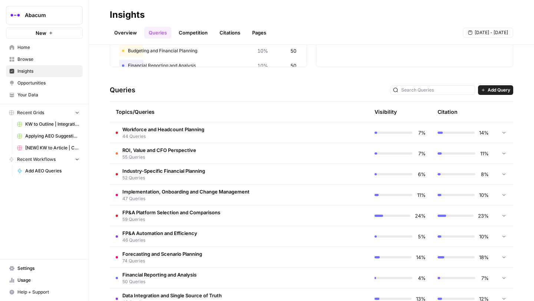
scroll to position [106, 0]
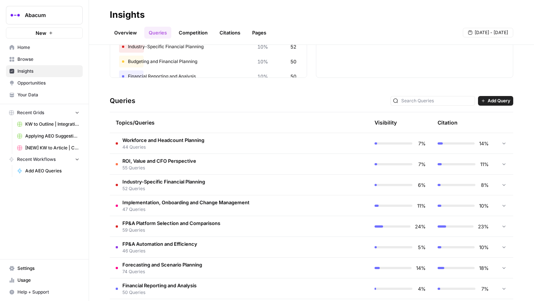
click at [322, 145] on td at bounding box center [337, 143] width 63 height 20
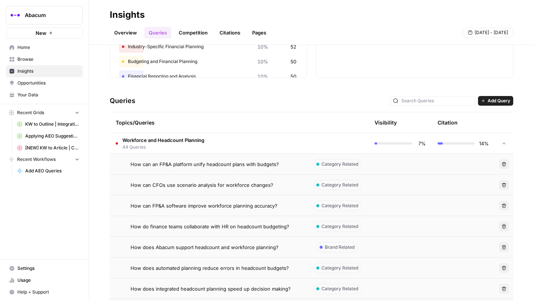
click at [322, 145] on td at bounding box center [337, 143] width 63 height 20
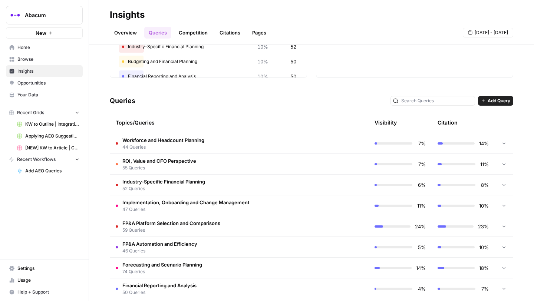
click at [322, 145] on td at bounding box center [337, 143] width 63 height 20
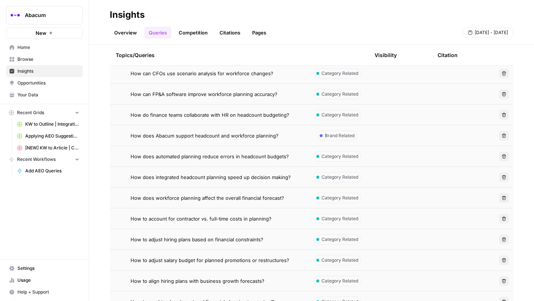
scroll to position [153, 0]
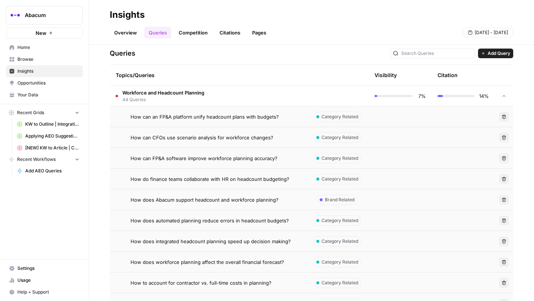
click at [311, 91] on td at bounding box center [337, 96] width 63 height 20
